Goal: Task Accomplishment & Management: Complete application form

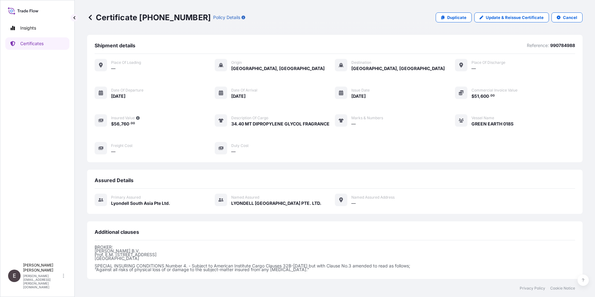
scroll to position [65, 0]
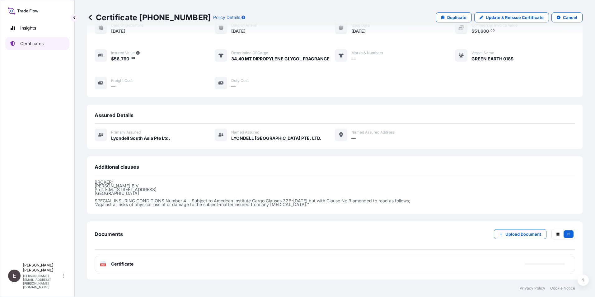
click at [28, 44] on p "Certificates" at bounding box center [31, 43] width 23 height 6
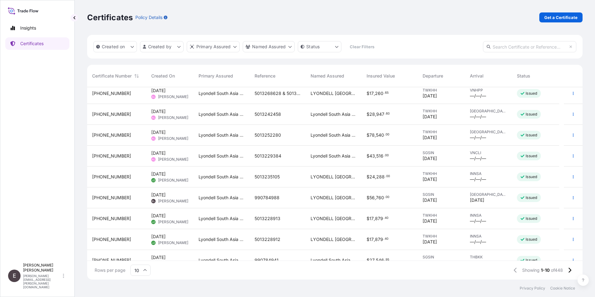
scroll to position [35, 0]
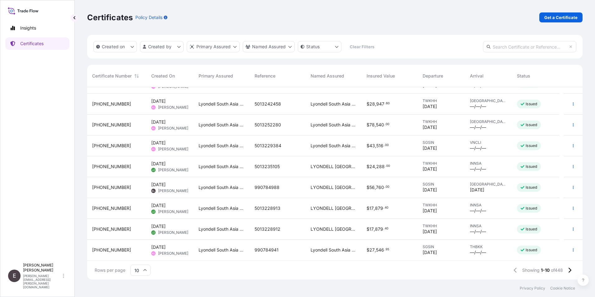
click at [145, 270] on icon at bounding box center [145, 270] width 3 height 2
click at [139, 252] on div "50" at bounding box center [140, 253] width 15 height 12
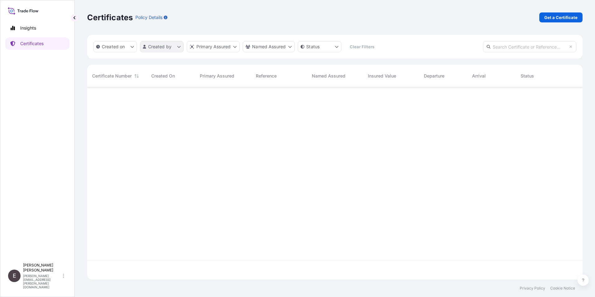
click at [163, 45] on html "Insights Certificates E [PERSON_NAME] [PERSON_NAME][EMAIL_ADDRESS][PERSON_NAME]…" at bounding box center [297, 148] width 595 height 297
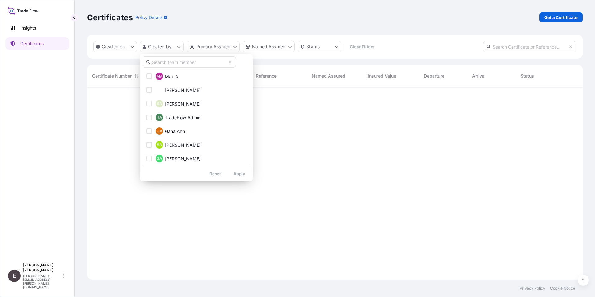
click at [167, 62] on input "text" at bounding box center [189, 61] width 93 height 11
type input "[PERSON_NAME]"
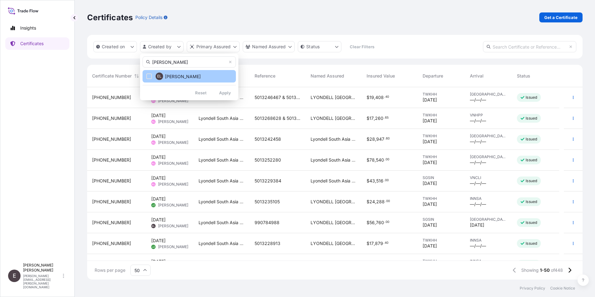
click at [225, 82] on button "EL [PERSON_NAME]" at bounding box center [189, 76] width 93 height 12
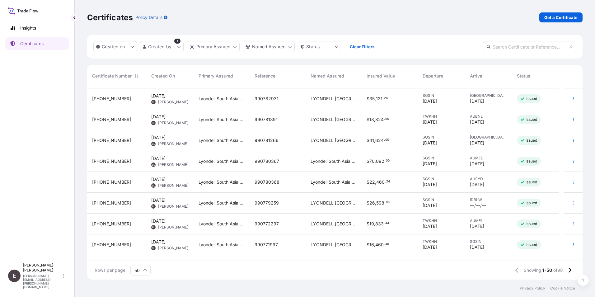
scroll to position [25, 0]
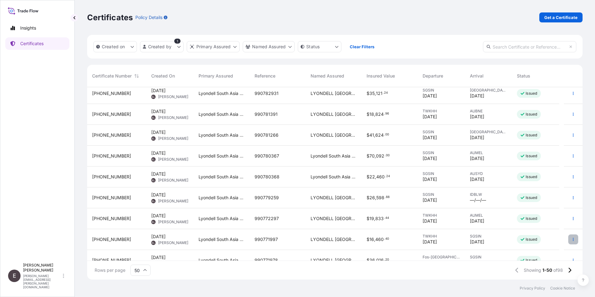
click at [569, 236] on button "button" at bounding box center [574, 239] width 10 height 10
click at [549, 238] on p "Duplicate certificate" at bounding box center [538, 241] width 41 height 6
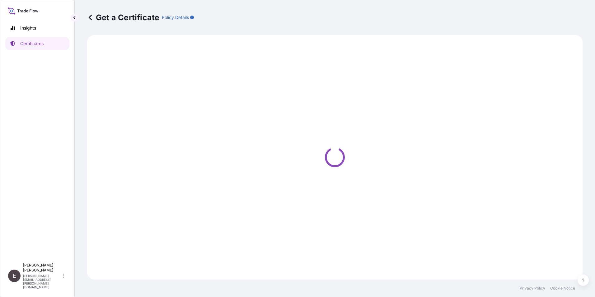
select select "Sea"
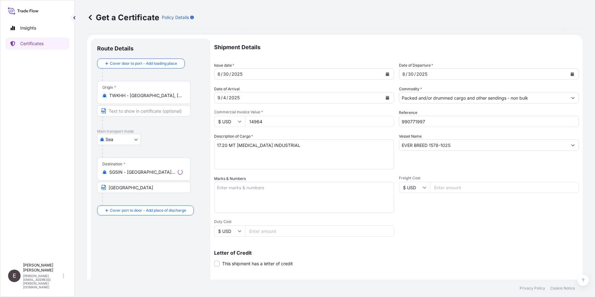
select select "32022"
click at [389, 73] on button "Calendar" at bounding box center [388, 74] width 10 height 10
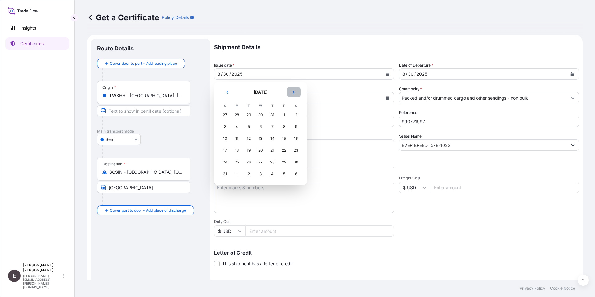
click at [293, 91] on icon "Next" at bounding box center [294, 92] width 4 height 4
click at [228, 138] on div "14" at bounding box center [225, 138] width 11 height 11
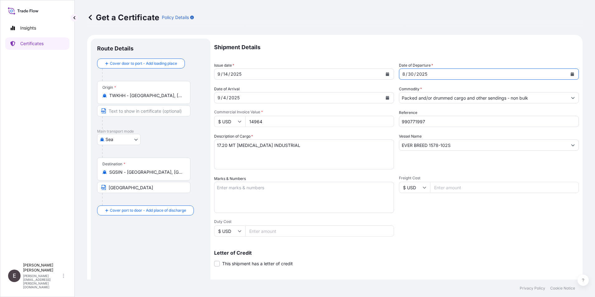
click at [568, 70] on button "Calendar" at bounding box center [573, 74] width 10 height 10
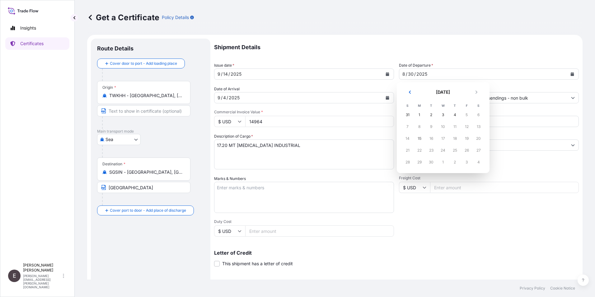
click at [408, 137] on div "14" at bounding box center [407, 138] width 11 height 11
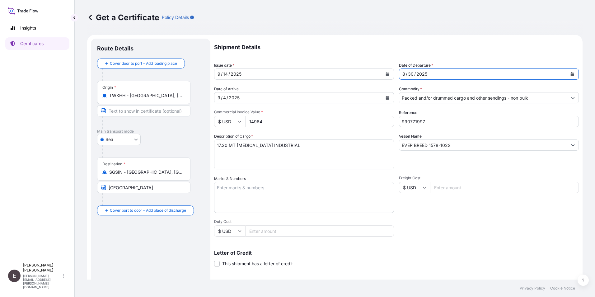
click at [383, 96] on button "Calendar" at bounding box center [388, 98] width 10 height 10
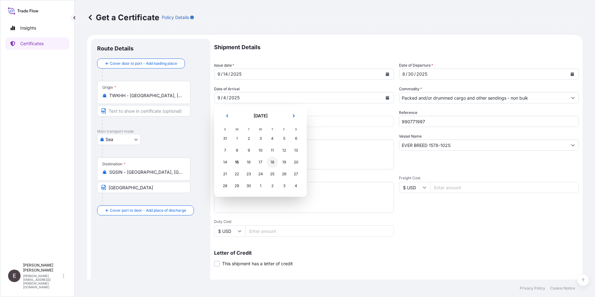
click at [274, 160] on div "18" at bounding box center [272, 162] width 11 height 11
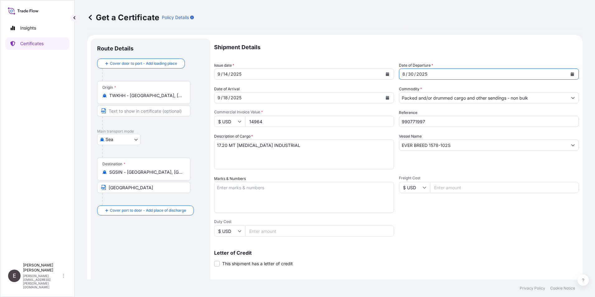
click at [568, 71] on button "Calendar" at bounding box center [573, 74] width 10 height 10
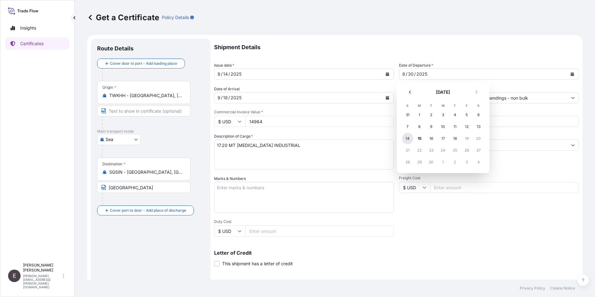
click at [409, 139] on div "14" at bounding box center [407, 138] width 11 height 11
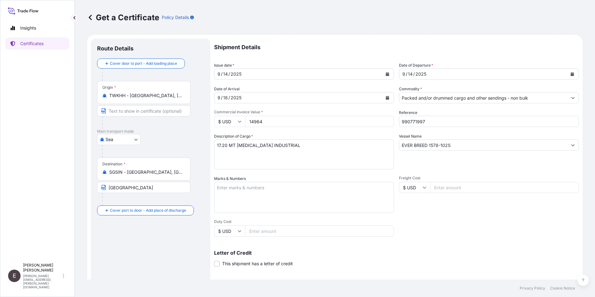
drag, startPoint x: 267, startPoint y: 121, endPoint x: 223, endPoint y: 122, distance: 43.9
click at [223, 122] on div "$ USD 14964" at bounding box center [304, 121] width 180 height 11
type input "39560.00"
drag, startPoint x: 410, startPoint y: 122, endPoint x: 474, endPoint y: 131, distance: 64.4
click at [474, 131] on div "Shipment Details Issue date * [DATE] Date of Departure * [DATE] Date of Arrival…" at bounding box center [396, 187] width 365 height 297
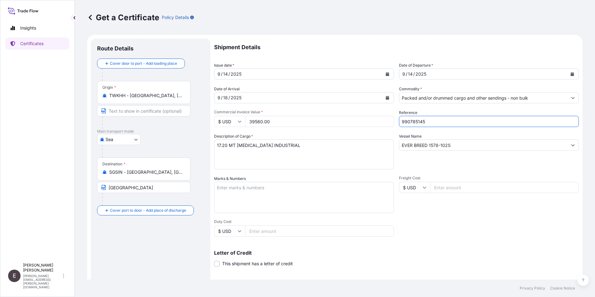
type input "990785145"
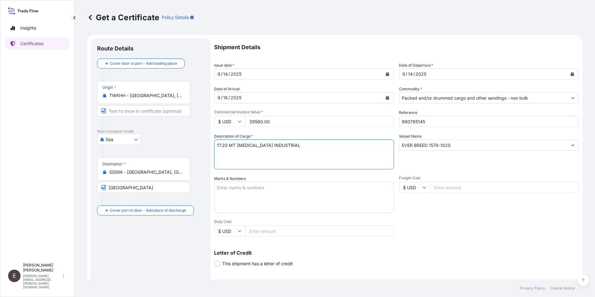
drag, startPoint x: 220, startPoint y: 146, endPoint x: 219, endPoint y: 141, distance: 5.4
click at [220, 146] on textarea "17.20 MT [MEDICAL_DATA] INDUSTRIAL" at bounding box center [304, 154] width 180 height 30
type textarea "34.40 MT [MEDICAL_DATA] INDUSTRIAL"
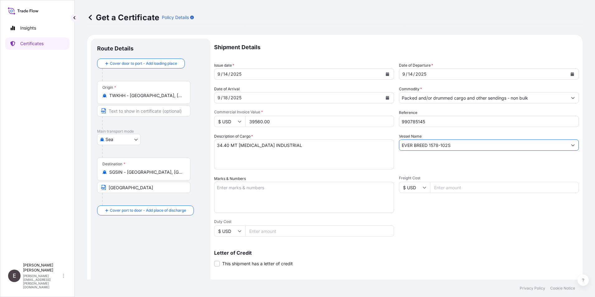
drag, startPoint x: 455, startPoint y: 146, endPoint x: 361, endPoint y: 135, distance: 95.3
click at [361, 136] on div "Shipment Details Issue date * [DATE] Date of Departure * [DATE] Date of Arrival…" at bounding box center [396, 187] width 365 height 297
type input "e"
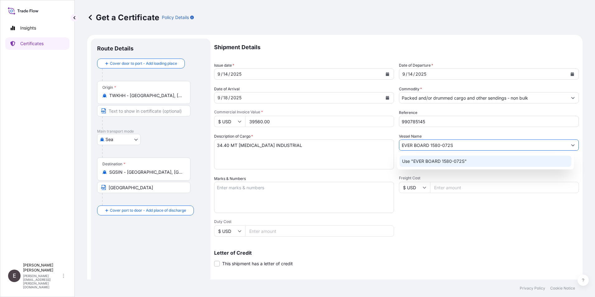
click at [455, 159] on p "Use "EVER BOARD 1580-072S"" at bounding box center [434, 161] width 65 height 6
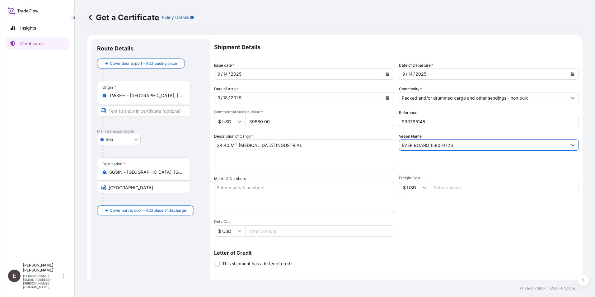
scroll to position [77, 0]
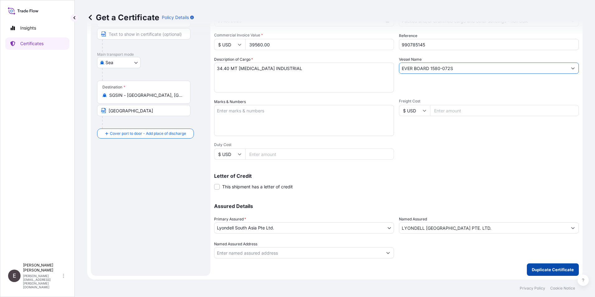
type input "EVER BOARD 1580-072S"
click at [550, 267] on p "Duplicate Certificate" at bounding box center [553, 270] width 42 height 6
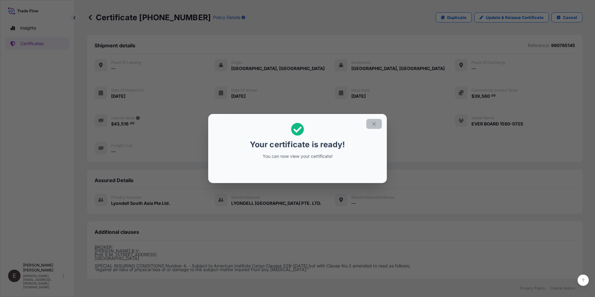
click at [377, 122] on button "button" at bounding box center [374, 124] width 16 height 10
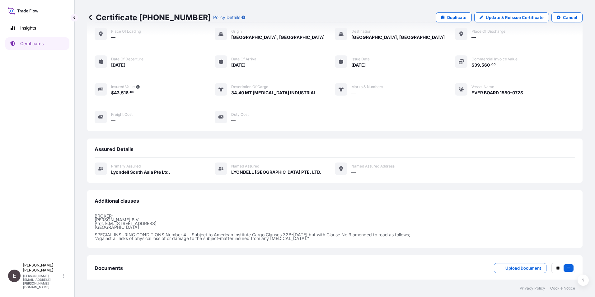
scroll to position [65, 0]
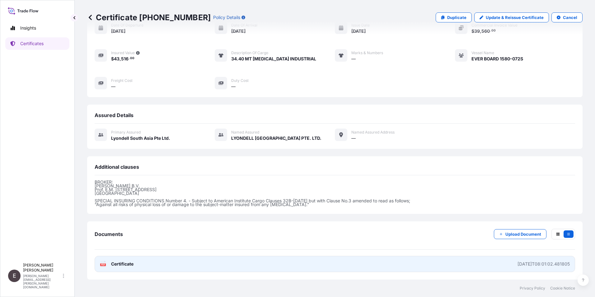
click at [123, 262] on span "Certificate" at bounding box center [122, 264] width 22 height 6
